Goal: Information Seeking & Learning: Learn about a topic

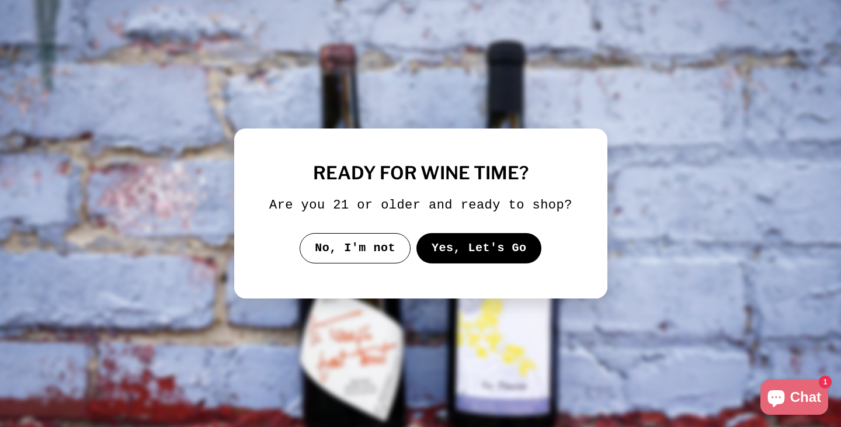
click at [456, 252] on button "Yes, Let's Go" at bounding box center [479, 248] width 126 height 30
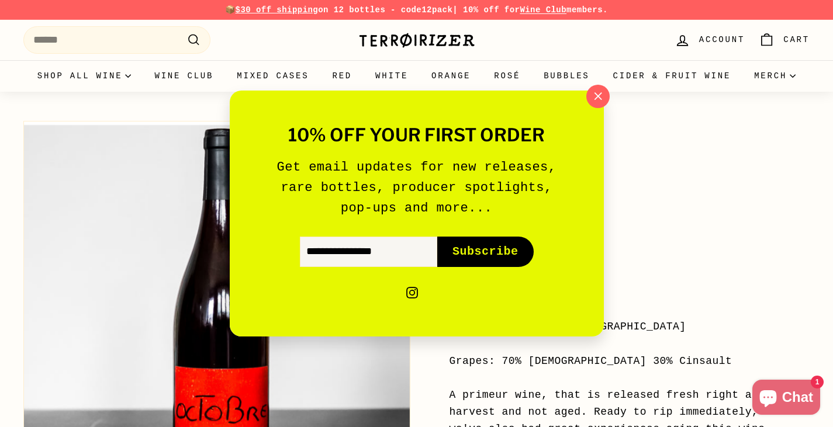
click at [456, 252] on button "Subscribe icon-right-arrow" at bounding box center [485, 252] width 96 height 30
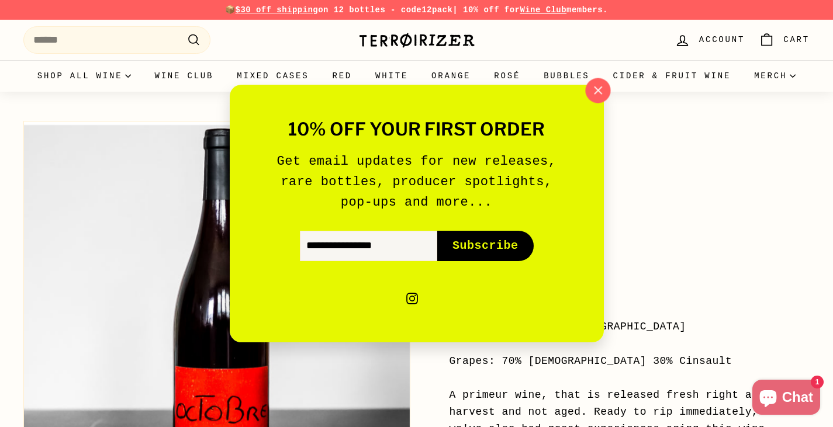
click at [604, 85] on icon "button" at bounding box center [597, 91] width 18 height 18
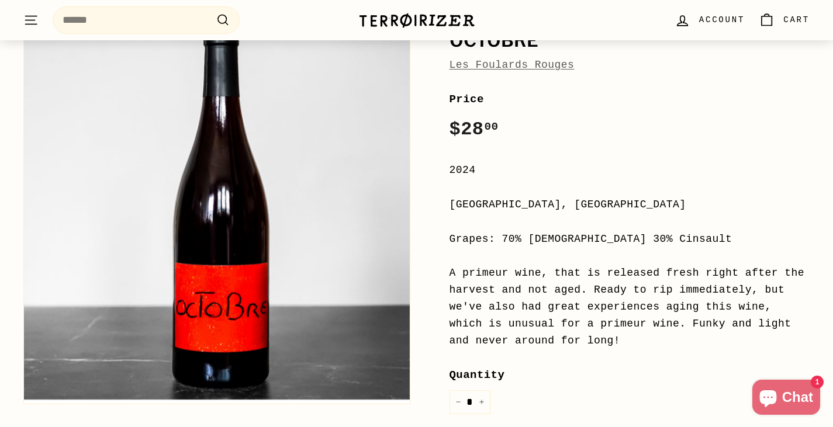
scroll to position [127, 0]
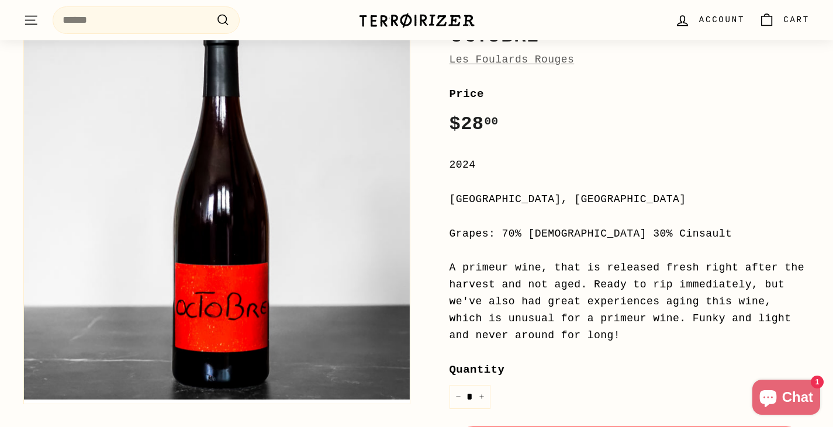
click at [492, 200] on div "[GEOGRAPHIC_DATA], [GEOGRAPHIC_DATA]" at bounding box center [629, 199] width 360 height 17
copy div "[GEOGRAPHIC_DATA], [GEOGRAPHIC_DATA]"
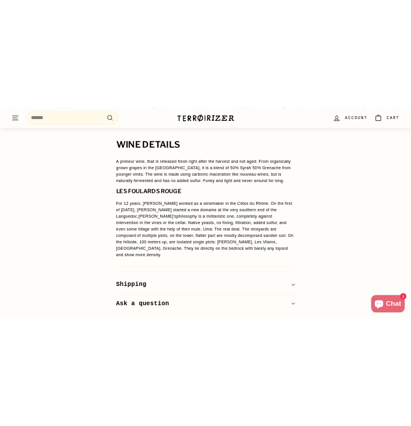
scroll to position [911, 0]
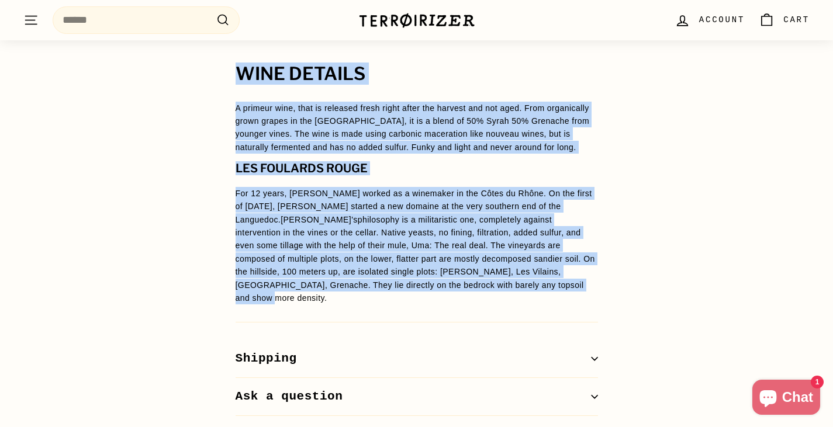
drag, startPoint x: 453, startPoint y: 282, endPoint x: 226, endPoint y: 65, distance: 314.0
click at [226, 65] on div "WINE DETAILS A primeur wine, that is released fresh right after the harvest and…" at bounding box center [416, 240] width 409 height 352
copy div "LORE IPSUMDO S ametcon adip, elit se doeiusmo tempo incid utlab etd magnaal eni…"
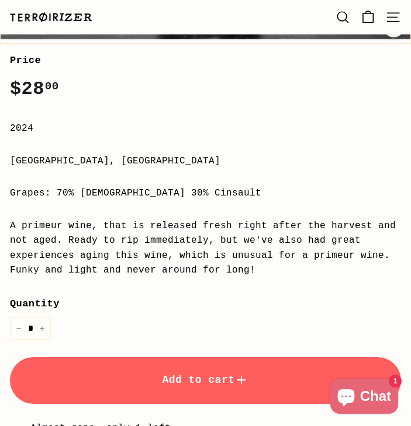
scroll to position [491, 0]
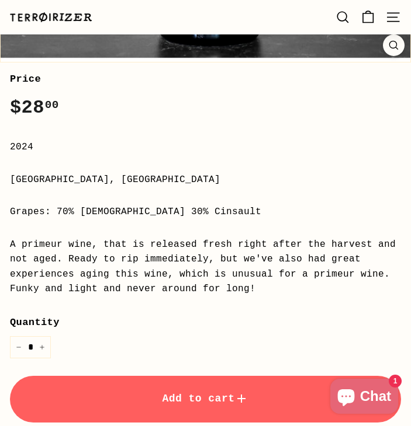
drag, startPoint x: 171, startPoint y: 214, endPoint x: 2, endPoint y: 146, distance: 181.6
click at [2, 146] on div "Octobre Les Foulards Rouges Price Regular price $28 00 $28.00 / 2024 [GEOGRAPHI…" at bounding box center [201, 311] width 400 height 497
copy div "2024 [GEOGRAPHIC_DATA], [GEOGRAPHIC_DATA] Grapes: 70% [DEMOGRAPHIC_DATA] 30% Ci…"
click at [93, 202] on div "Price Regular price $28 00 $28.00 / 2024 [GEOGRAPHIC_DATA], [GEOGRAPHIC_DATA] G…" at bounding box center [205, 306] width 391 height 471
drag, startPoint x: 10, startPoint y: 147, endPoint x: 176, endPoint y: 216, distance: 179.7
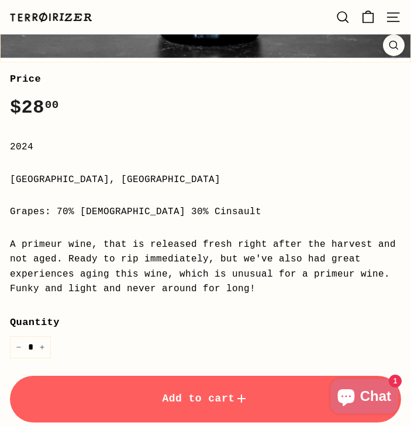
click at [176, 216] on div "Price Regular price $28 00 $28.00 / 2024 [GEOGRAPHIC_DATA], [GEOGRAPHIC_DATA] G…" at bounding box center [205, 306] width 391 height 471
copy div "2024 [GEOGRAPHIC_DATA], [GEOGRAPHIC_DATA] Grapes: 70% [DEMOGRAPHIC_DATA] 30% Ci…"
click at [139, 164] on div "Price Regular price $28 00 $28.00 / 2024 [GEOGRAPHIC_DATA], [GEOGRAPHIC_DATA] G…" at bounding box center [205, 306] width 391 height 471
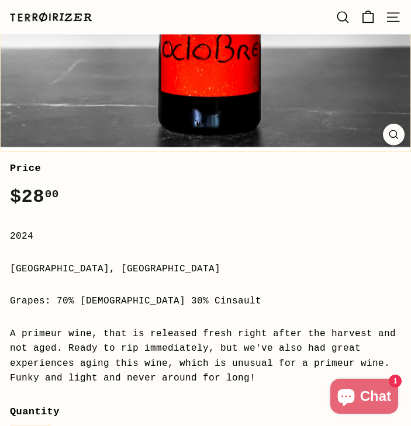
scroll to position [377, 0]
